Goal: Obtain resource: Obtain resource

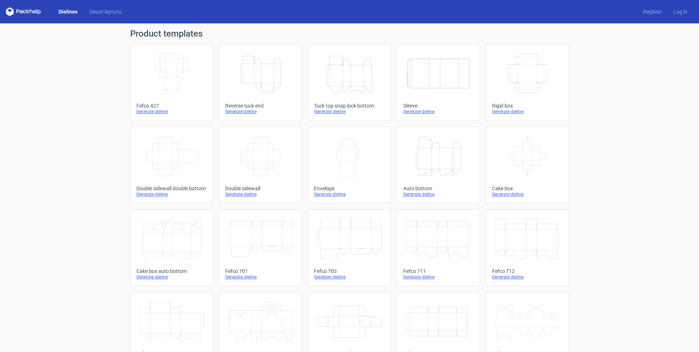
click at [177, 71] on icon "Width Depth Height" at bounding box center [171, 73] width 65 height 41
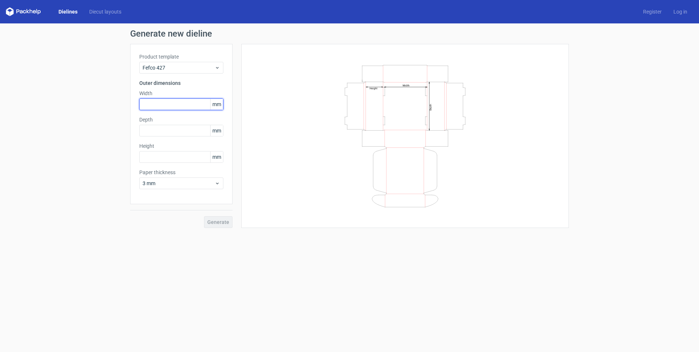
click at [170, 105] on input "text" at bounding box center [181, 104] width 84 height 12
type input "220"
type input "150"
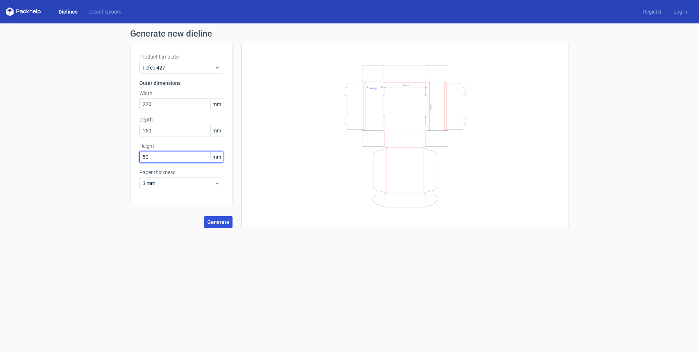
type input "50"
click at [219, 221] on span "Generate" at bounding box center [218, 221] width 22 height 5
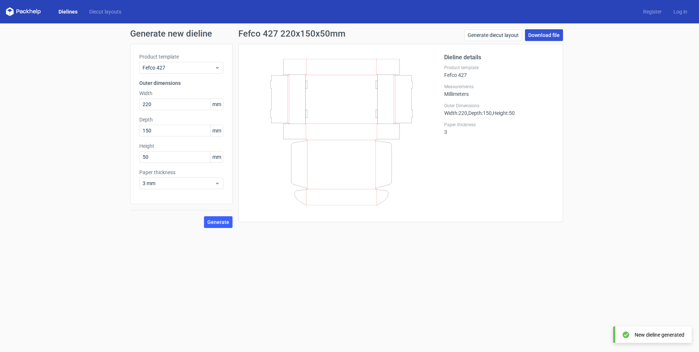
click at [541, 33] on link "Download file" at bounding box center [544, 35] width 38 height 12
click at [508, 34] on link "Generate diecut layout" at bounding box center [493, 35] width 58 height 12
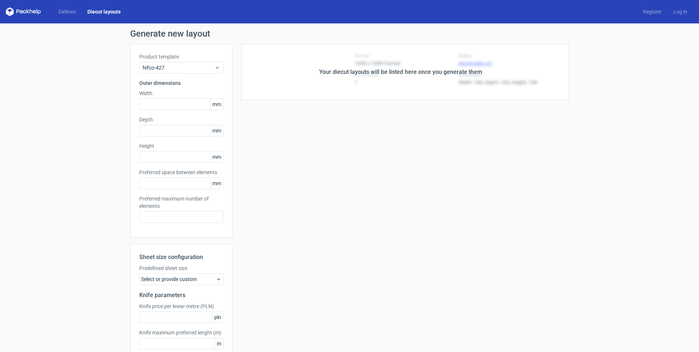
type input "220"
type input "150"
type input "50"
type input "5"
type input "48"
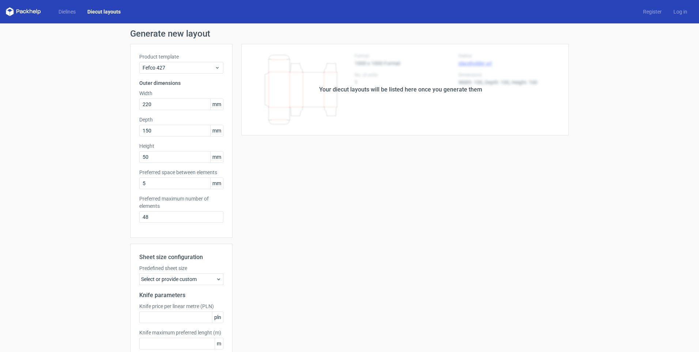
scroll to position [42, 0]
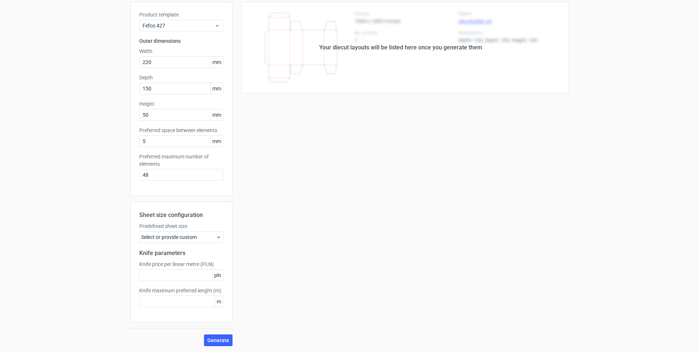
click at [216, 236] on icon at bounding box center [219, 237] width 6 height 6
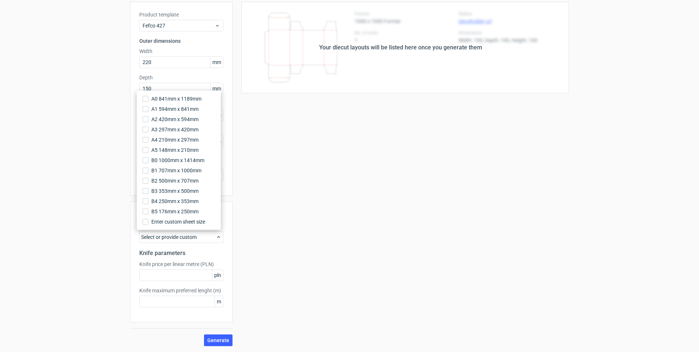
click at [311, 208] on div "Your diecut layouts will be listed here once you generate them Height Depth Wid…" at bounding box center [401, 174] width 336 height 344
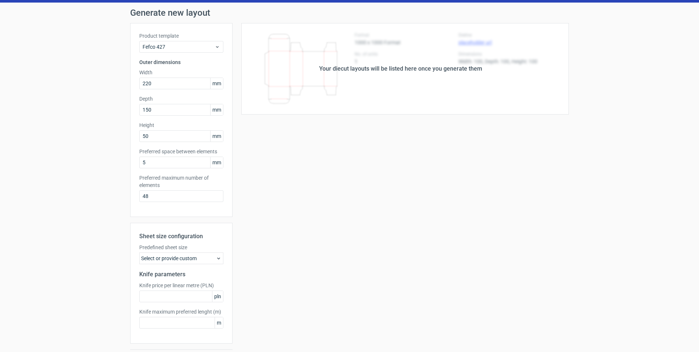
scroll to position [0, 0]
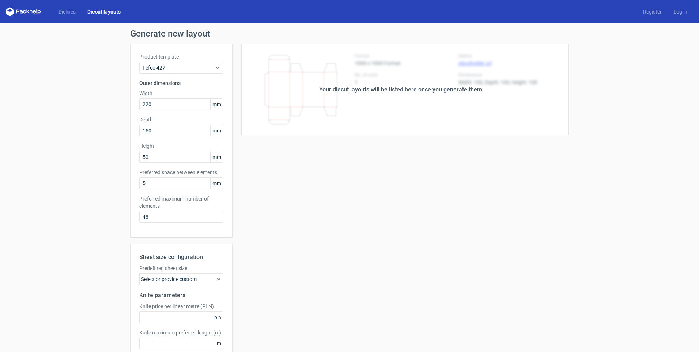
click at [112, 11] on link "Diecut layouts" at bounding box center [104, 11] width 45 height 7
